Goal: Task Accomplishment & Management: Manage account settings

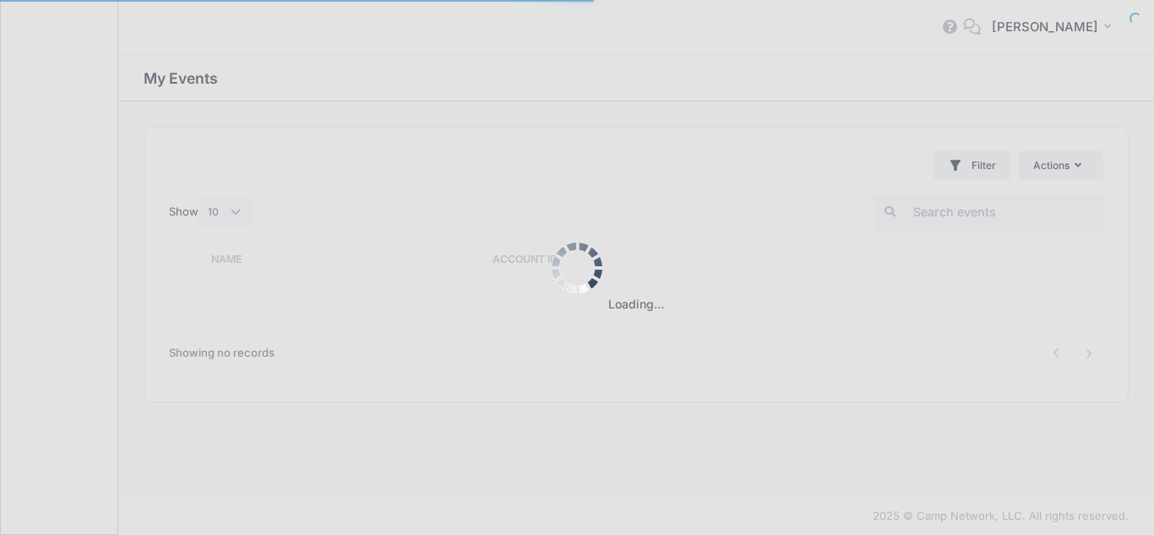
select select "10"
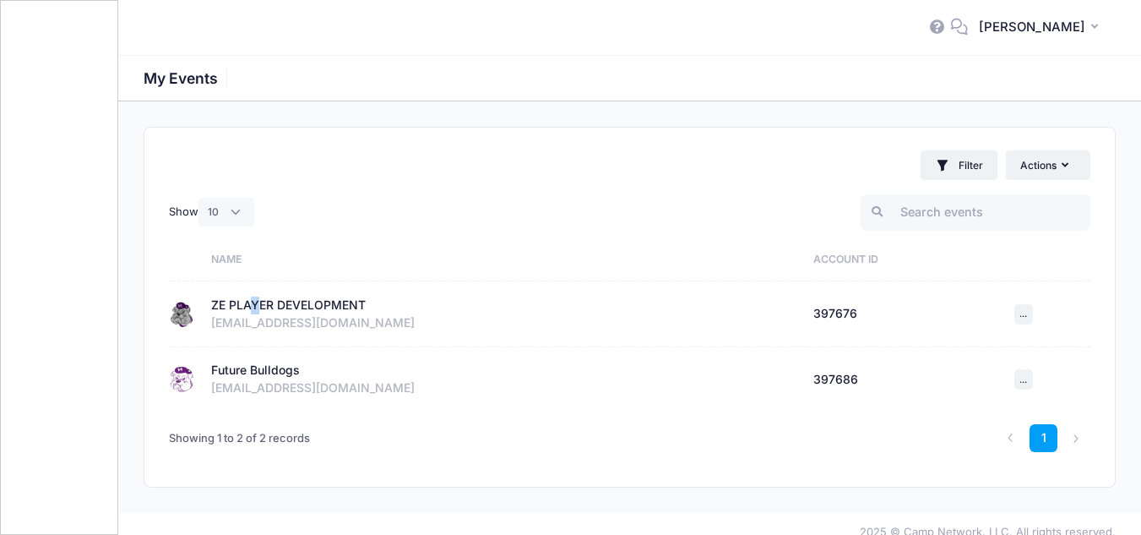
click at [255, 301] on div "ZE PLAYER DEVELOPMENT" at bounding box center [288, 306] width 155 height 18
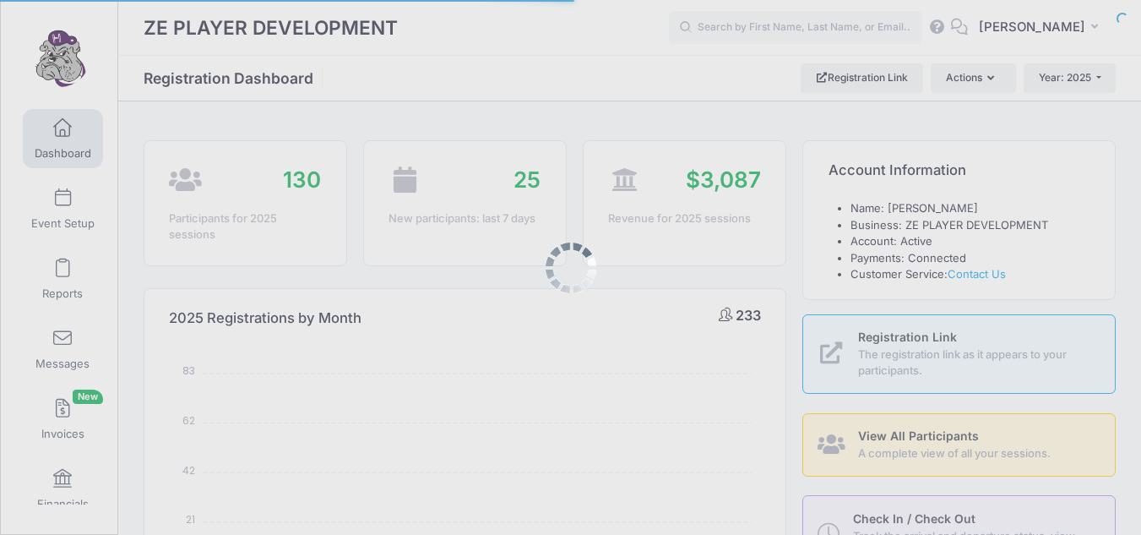
select select
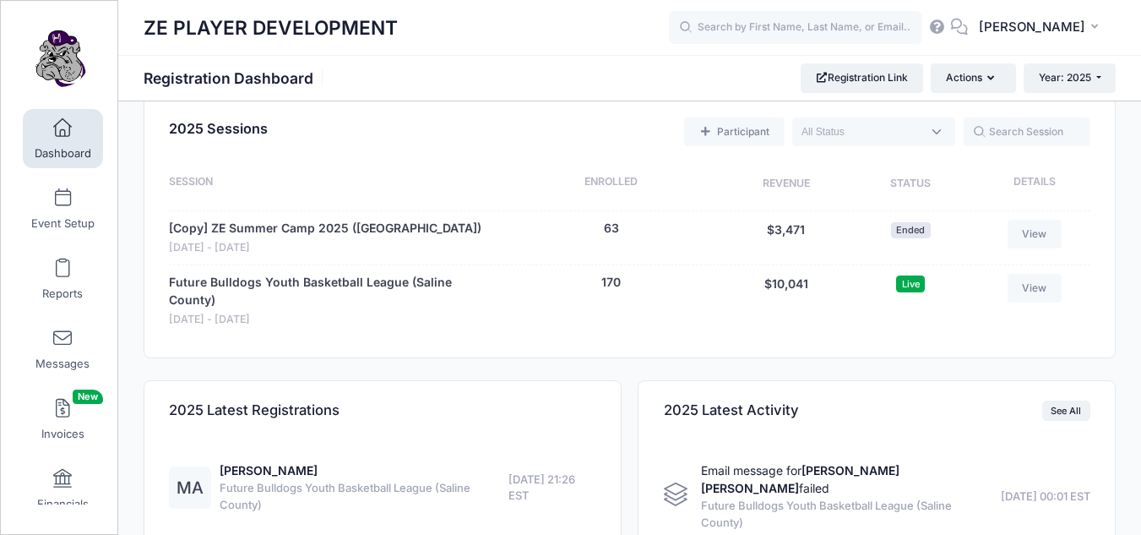
scroll to position [682, 0]
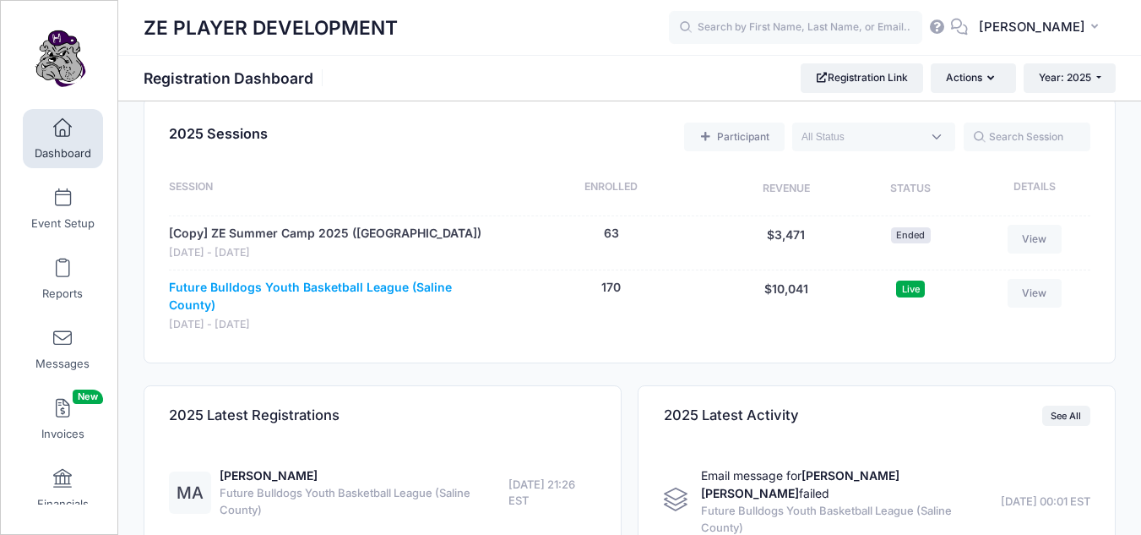
click at [283, 290] on link "Future Bulldogs Youth Basketball League (Saline County)" at bounding box center [331, 296] width 324 height 35
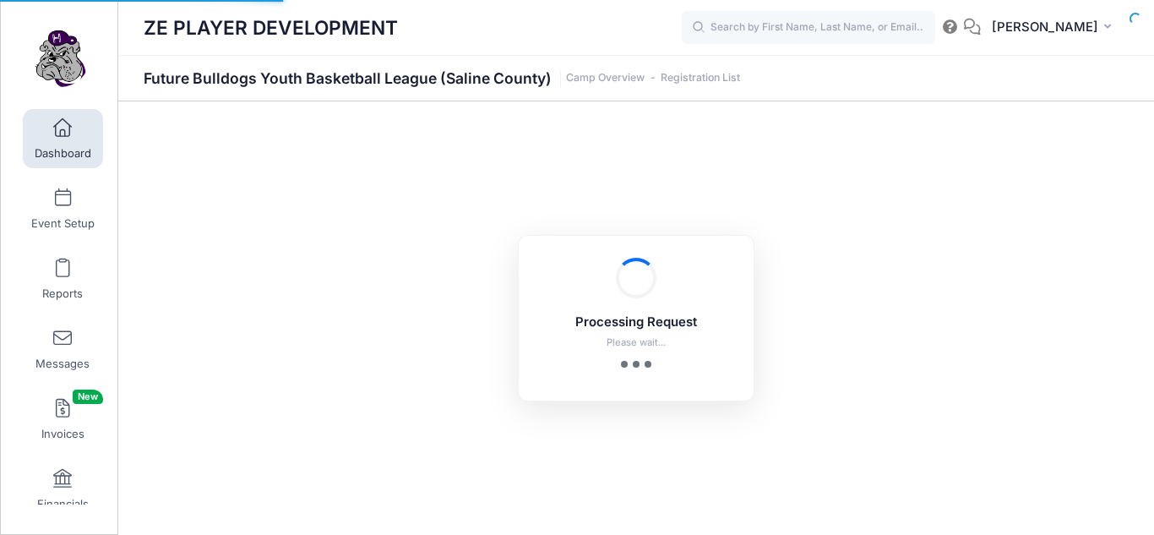
select select "10"
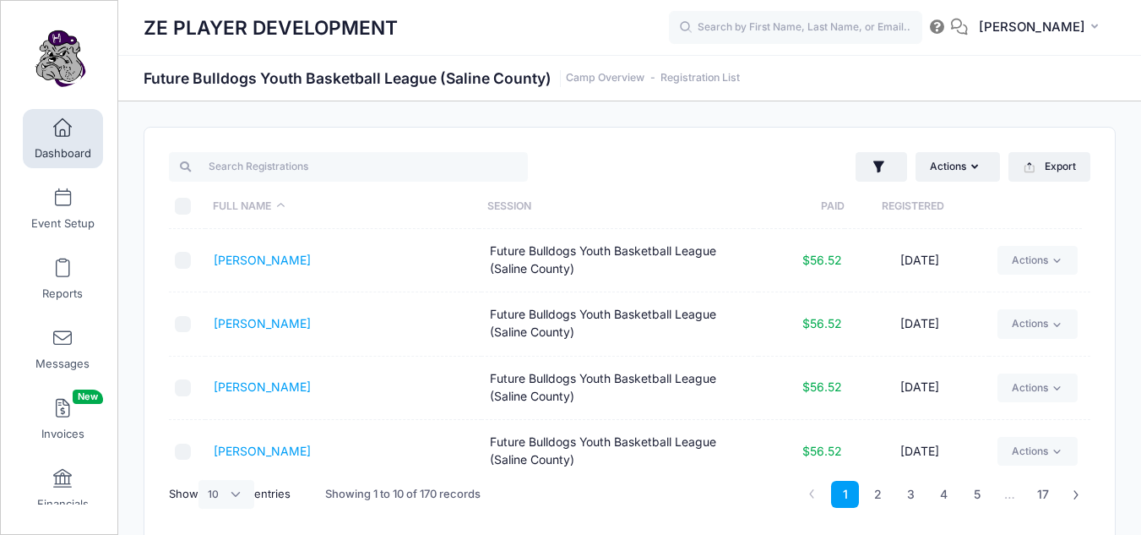
click at [917, 208] on th "Registered" at bounding box center [913, 206] width 137 height 45
click at [917, 204] on th "Registered" at bounding box center [913, 206] width 137 height 45
click at [1042, 162] on button "Export" at bounding box center [1050, 166] width 82 height 29
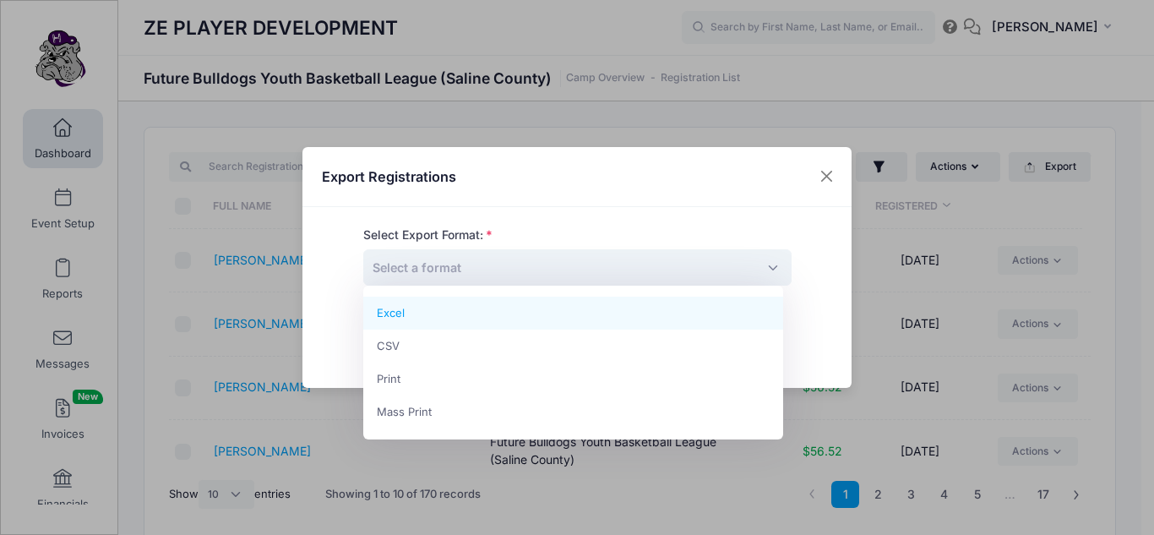
click at [765, 271] on span "Select a format" at bounding box center [577, 267] width 428 height 36
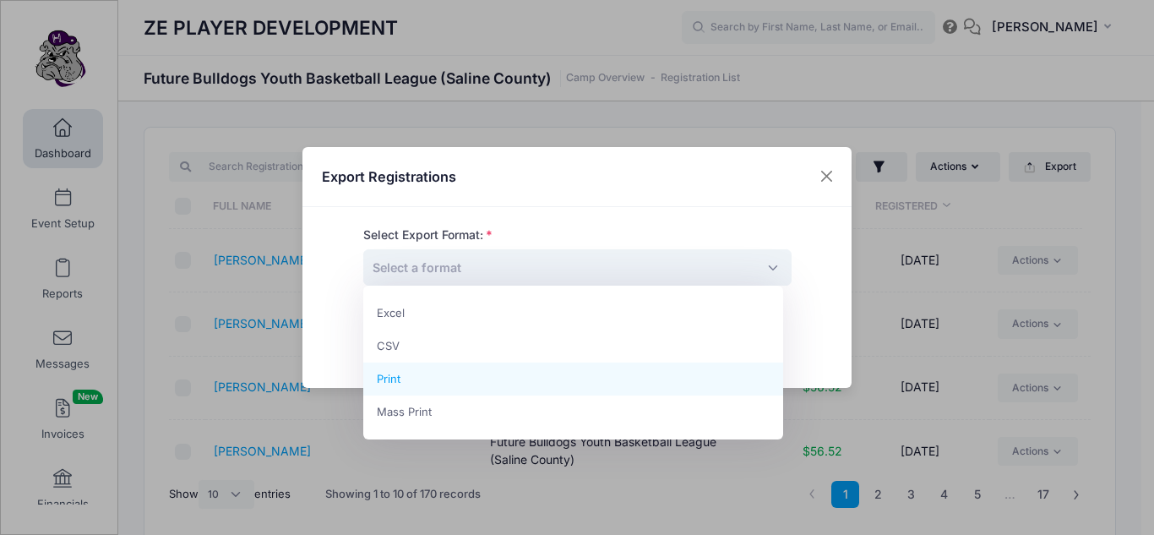
select select "print"
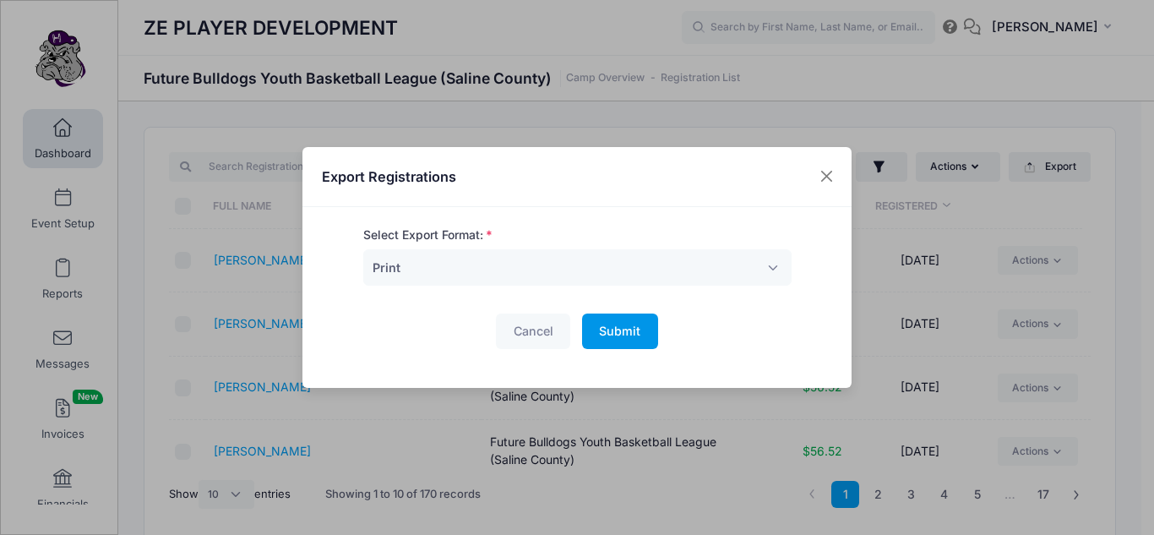
click at [621, 335] on span "Submit" at bounding box center [619, 331] width 41 height 14
